Goal: Information Seeking & Learning: Learn about a topic

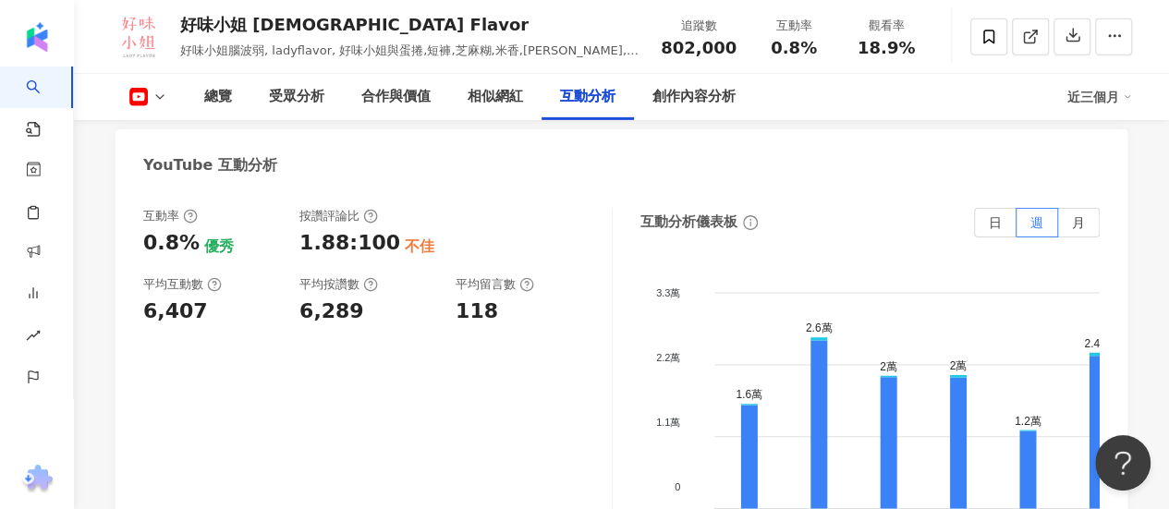
click at [202, 56] on span "好味小姐腦波弱, ladyflavor, 好味小姐與蛋捲,短褲,芝麻糊,米香,[PERSON_NAME],本丸" at bounding box center [409, 59] width 458 height 32
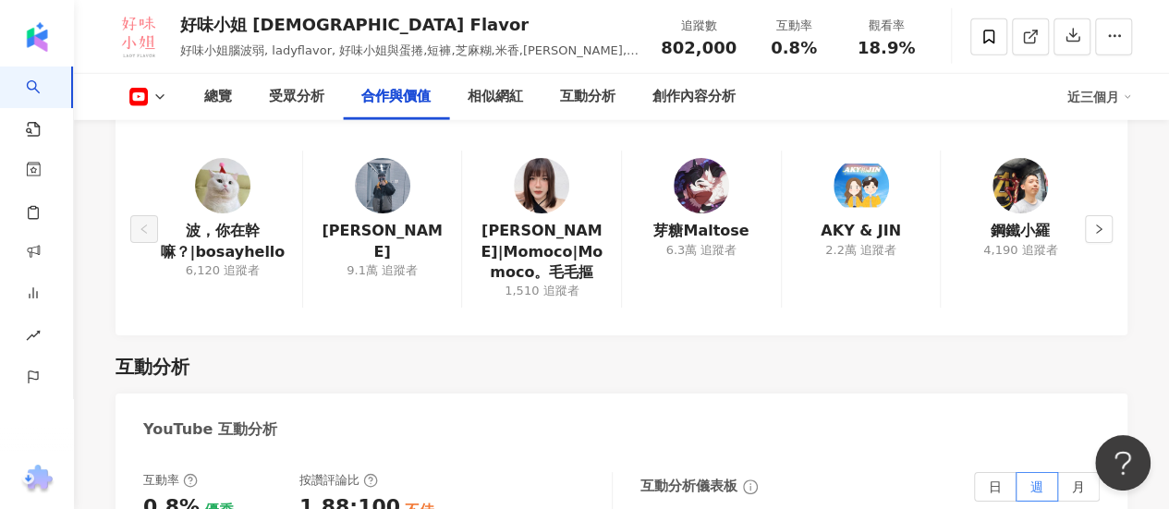
scroll to position [2217, 0]
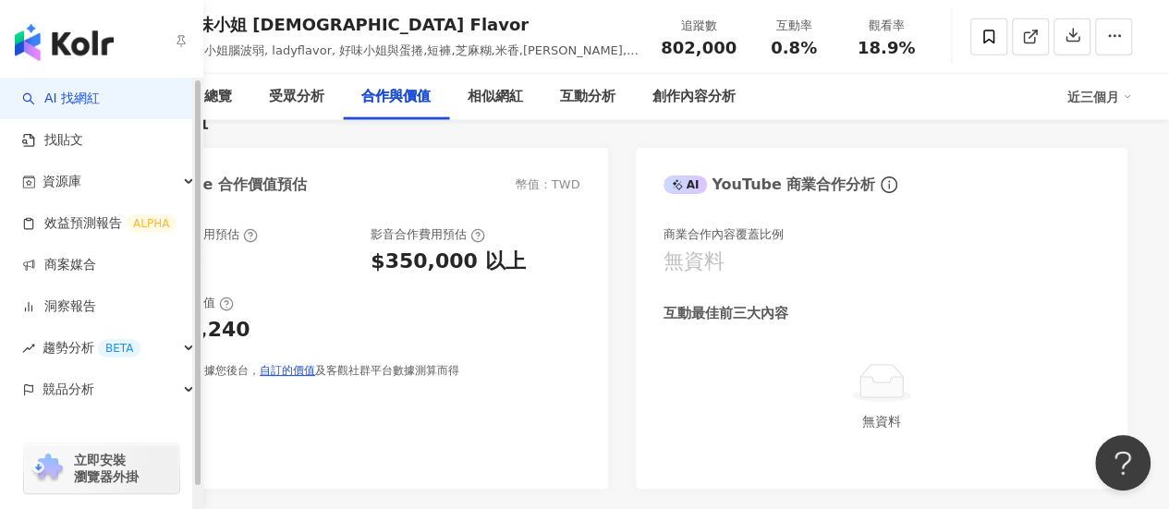
click at [98, 95] on link "AI 找網紅" at bounding box center [61, 99] width 78 height 18
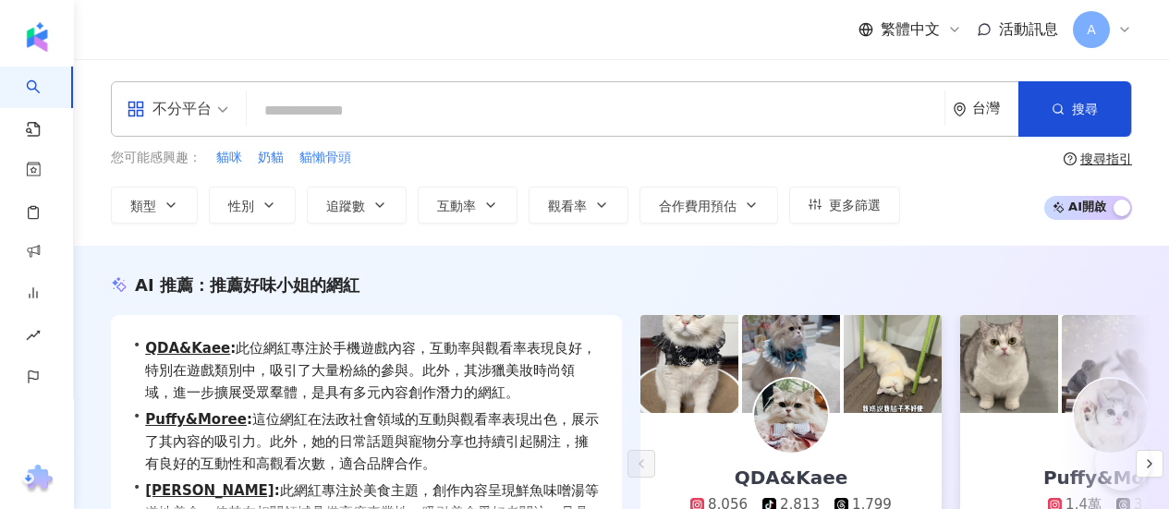
click at [370, 114] on input "search" at bounding box center [595, 110] width 683 height 35
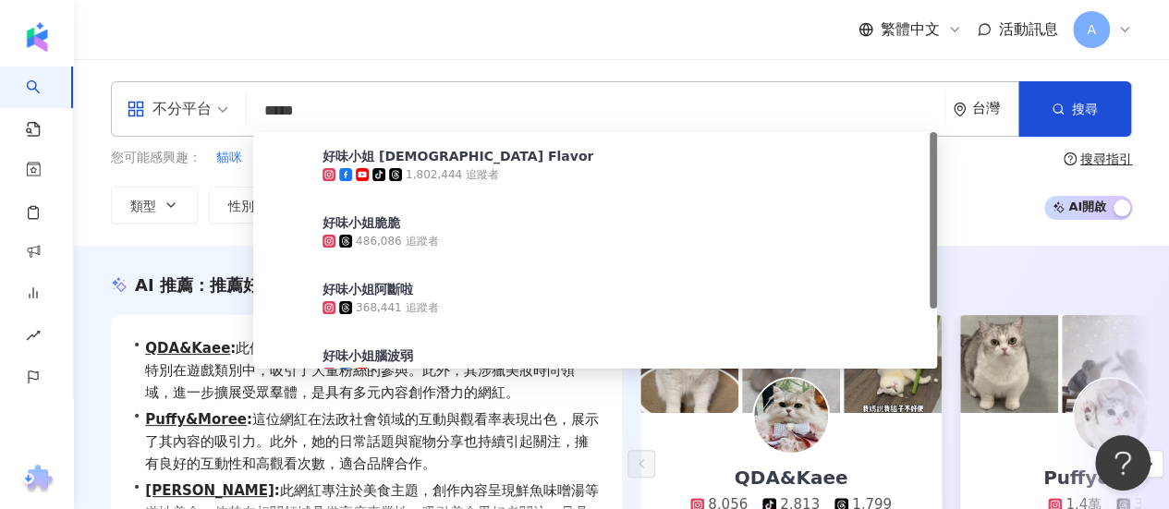
type input "***"
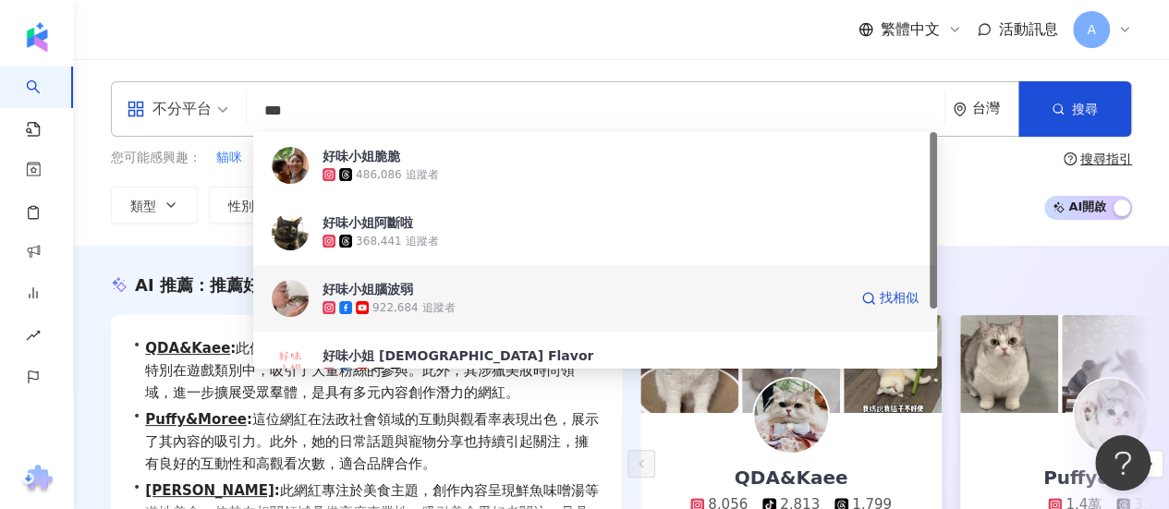
click at [407, 296] on div "好味小姐腦波弱" at bounding box center [367, 289] width 91 height 18
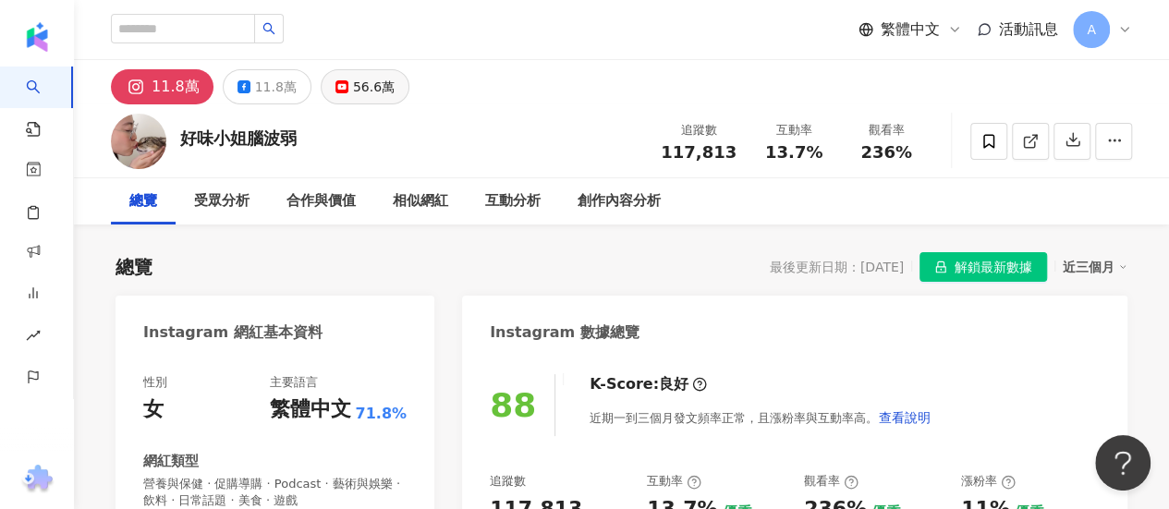
click at [368, 93] on div "56.6萬" at bounding box center [374, 87] width 42 height 26
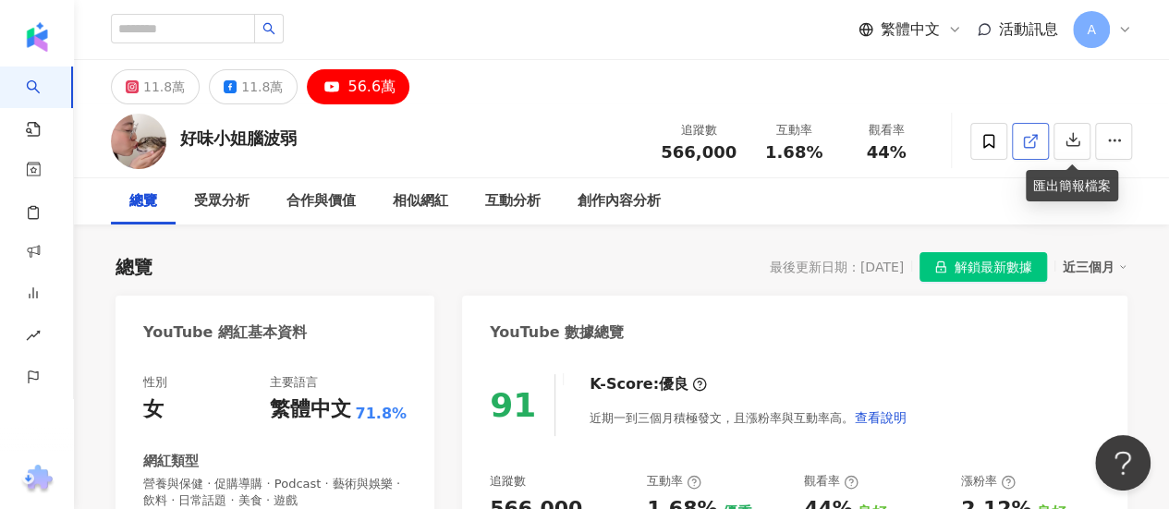
click at [1025, 138] on icon at bounding box center [1030, 141] width 17 height 17
